Goal: Information Seeking & Learning: Learn about a topic

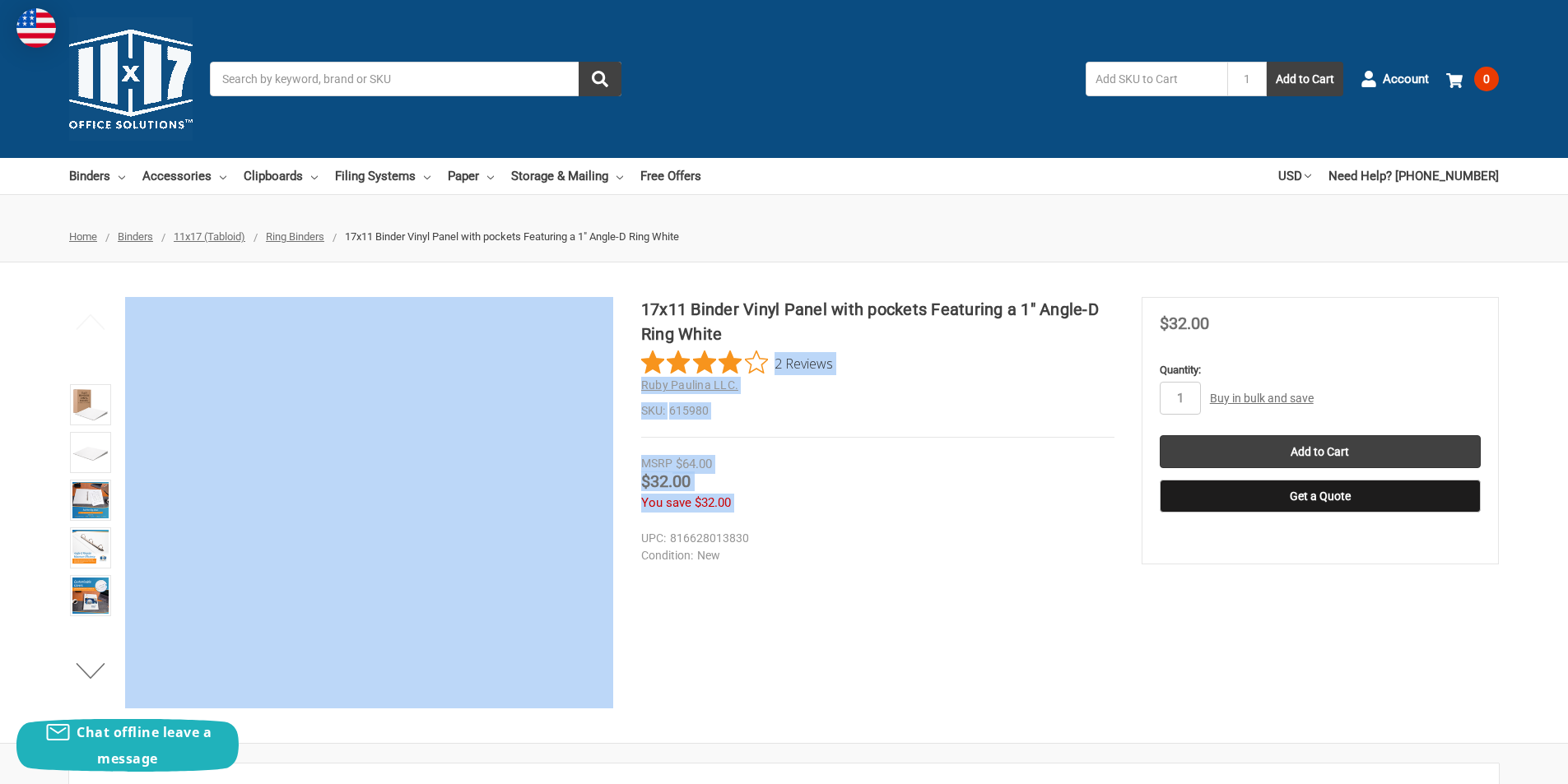
drag, startPoint x: 728, startPoint y: 338, endPoint x: 609, endPoint y: 300, distance: 124.9
click at [609, 300] on div "17x11 Binder Vinyl Panel with pockets Featuring a 1" Angle-D Ring White 2 Revie…" at bounding box center [784, 503] width 1568 height 411
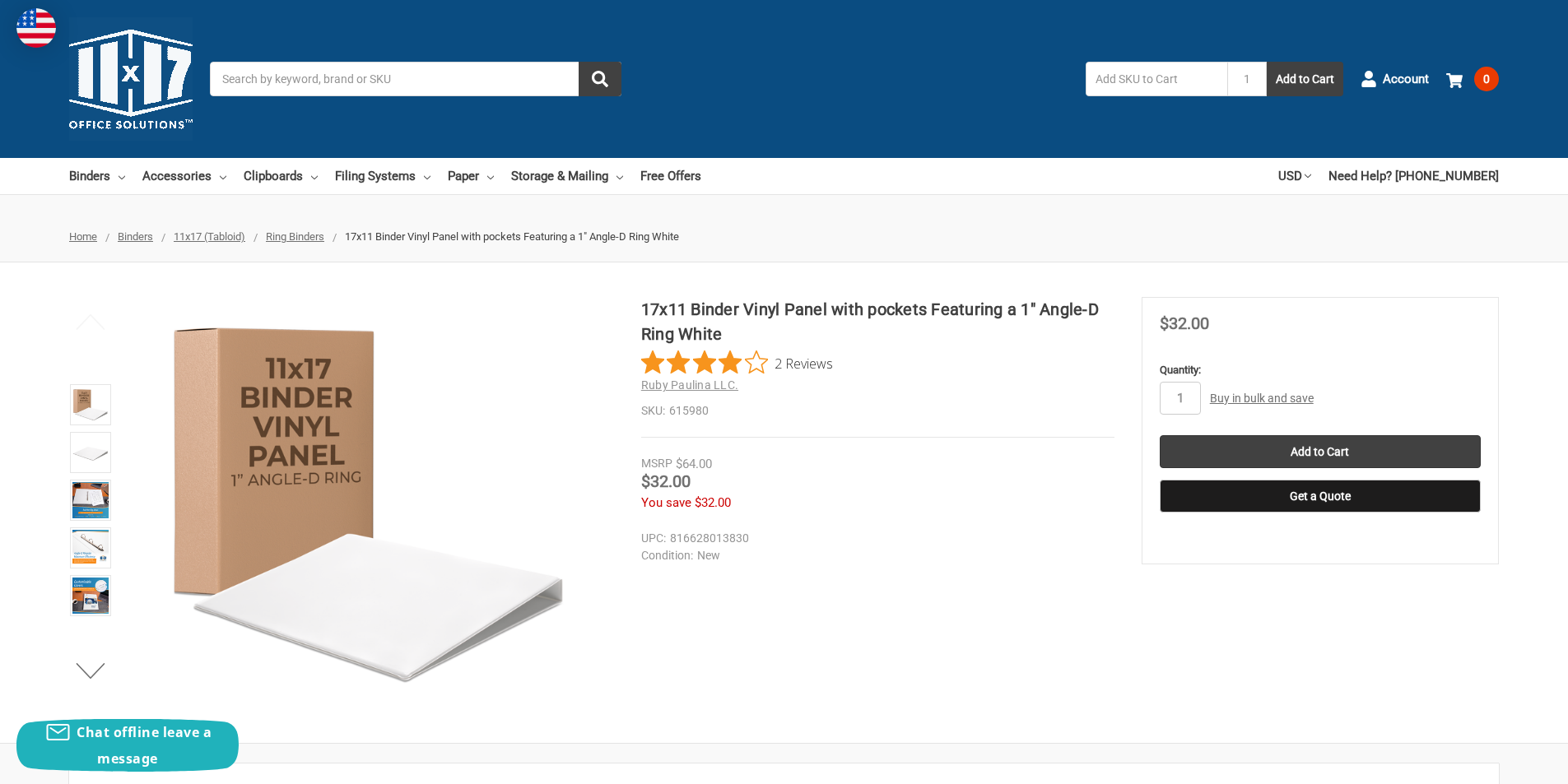
click at [752, 285] on div "17x11 Binder Vinyl Panel with pockets Featuring a 1" Angle-D Ring White 2 Revie…" at bounding box center [784, 502] width 1568 height 480
drag, startPoint x: 728, startPoint y: 335, endPoint x: 645, endPoint y: 280, distance: 99.6
click at [645, 280] on div "17x11 Binder Vinyl Panel with pockets Featuring a 1" Angle-D Ring White 2 Revie…" at bounding box center [784, 502] width 1568 height 480
copy h1 "17x11 Binder Vinyl Panel with pockets Featuring a 1" Angle-D Ring White"
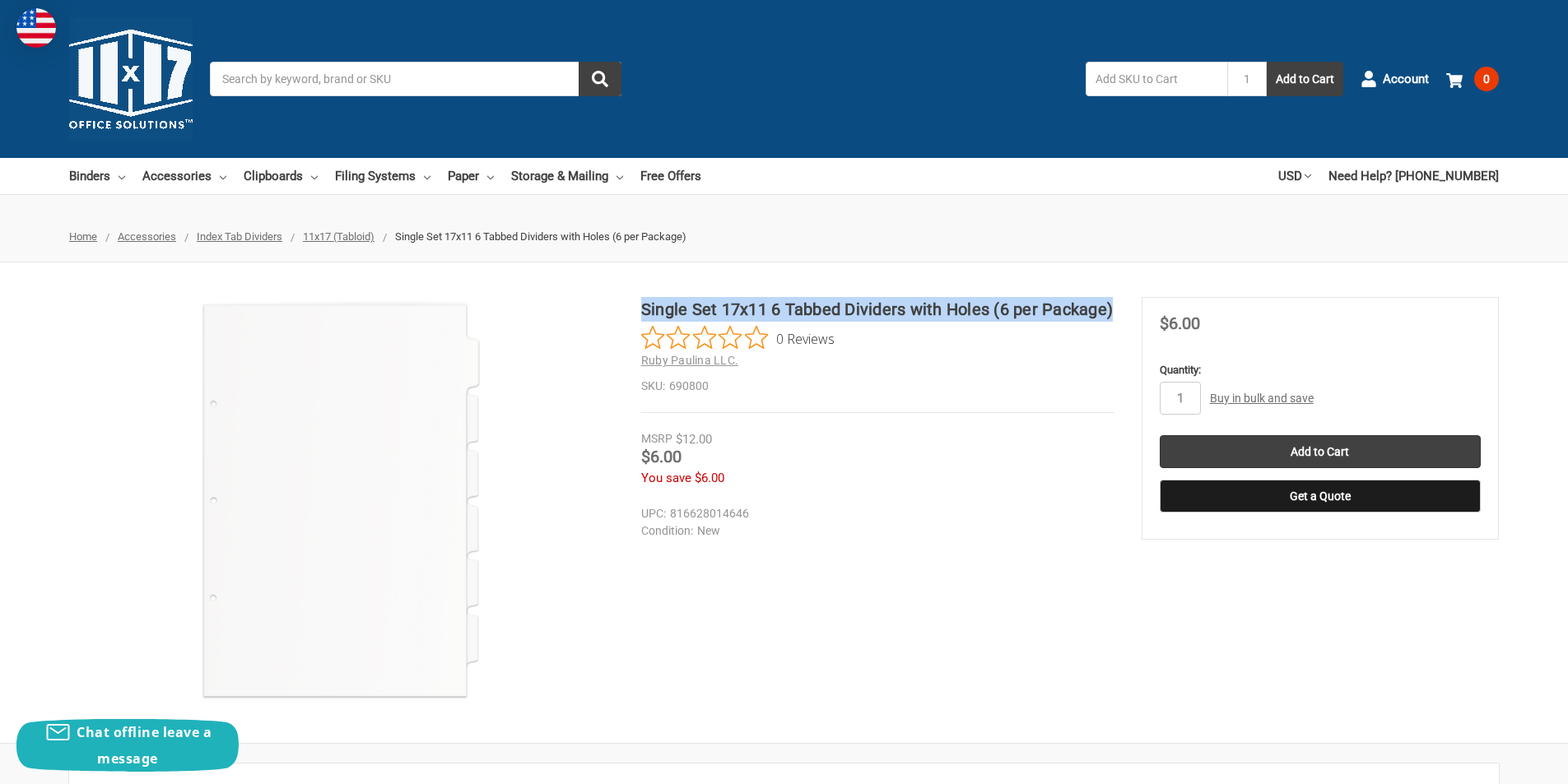
drag, startPoint x: 1119, startPoint y: 310, endPoint x: 644, endPoint y: 290, distance: 475.4
click at [644, 290] on div "Single Set 17x11 6 Tabbed Dividers with Holes (6 per Package) 0 Reviews Ruby Pa…" at bounding box center [784, 502] width 1568 height 480
copy h1 "Single Set 17x11 6 Tabbed Dividers with Holes (6 per Package)"
